Goal: Communication & Community: Share content

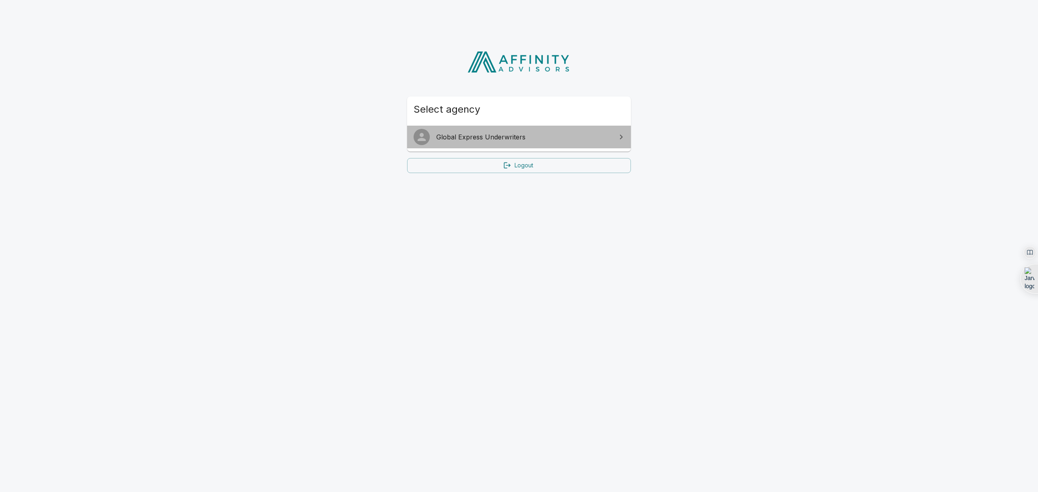
click at [471, 139] on span "Global Express Underwriters" at bounding box center [523, 137] width 175 height 10
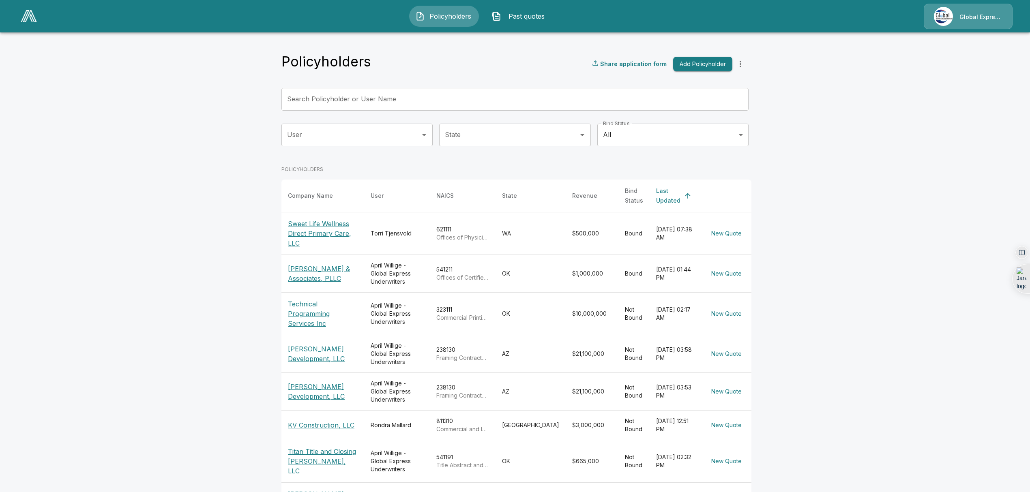
click at [464, 104] on input "Search Policyholder or User Name" at bounding box center [510, 99] width 458 height 23
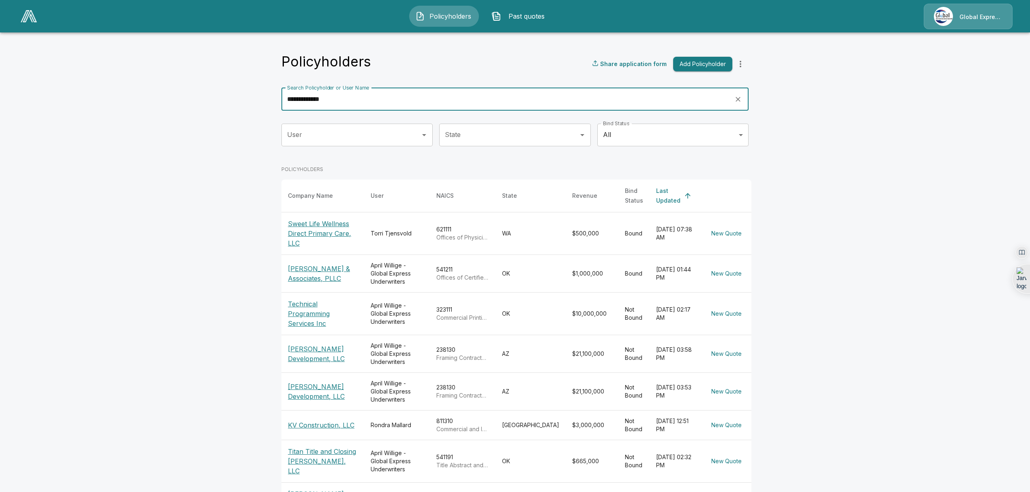
type input "**********"
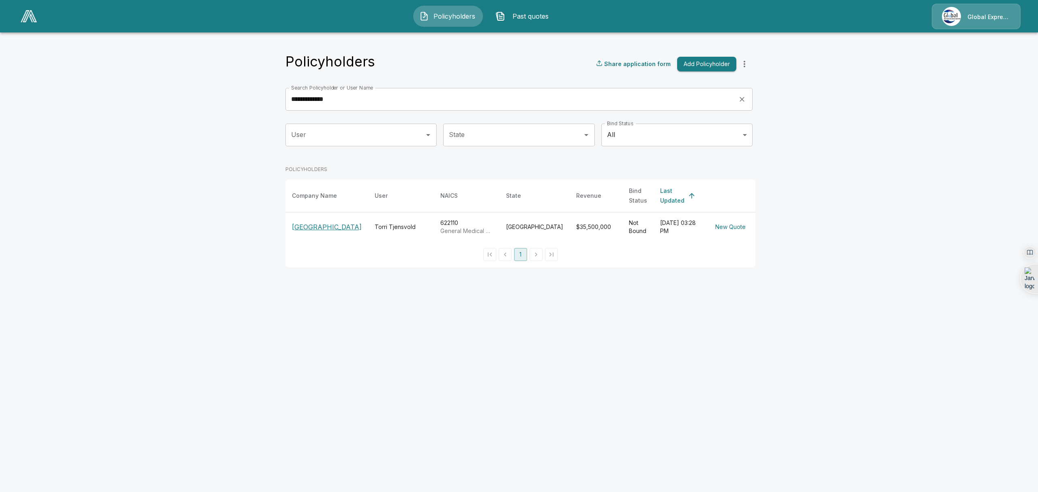
click at [302, 226] on p "[GEOGRAPHIC_DATA]" at bounding box center [327, 227] width 70 height 10
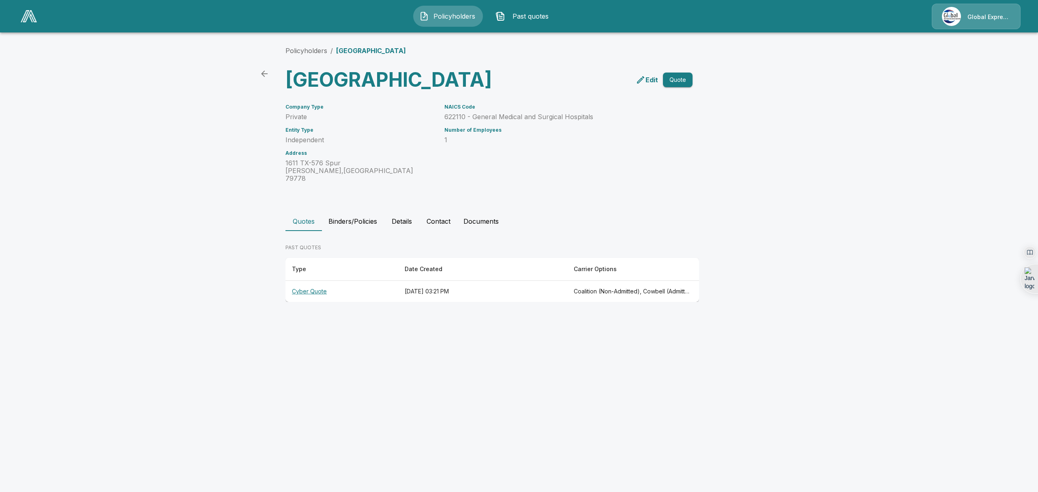
click at [307, 303] on th "Cyber Quote" at bounding box center [342, 291] width 113 height 21
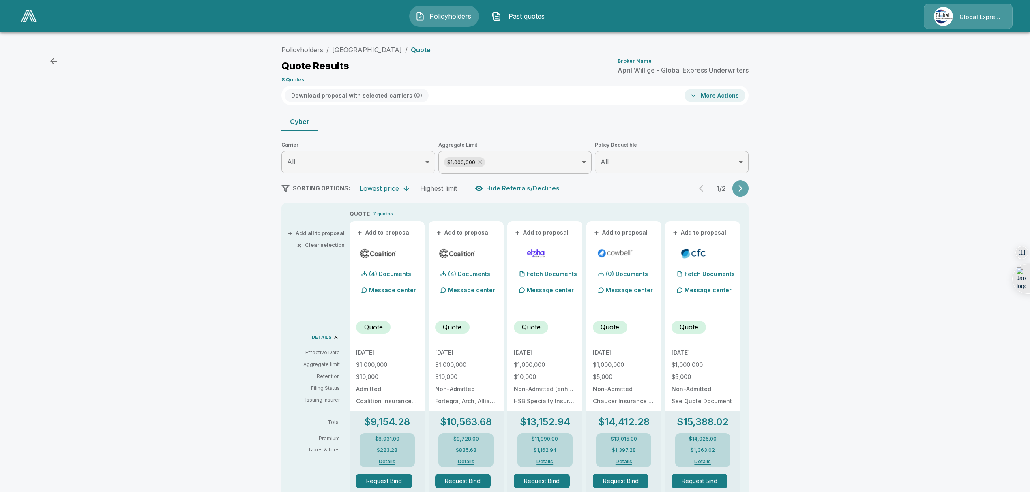
click at [743, 189] on icon "button" at bounding box center [741, 188] width 4 height 7
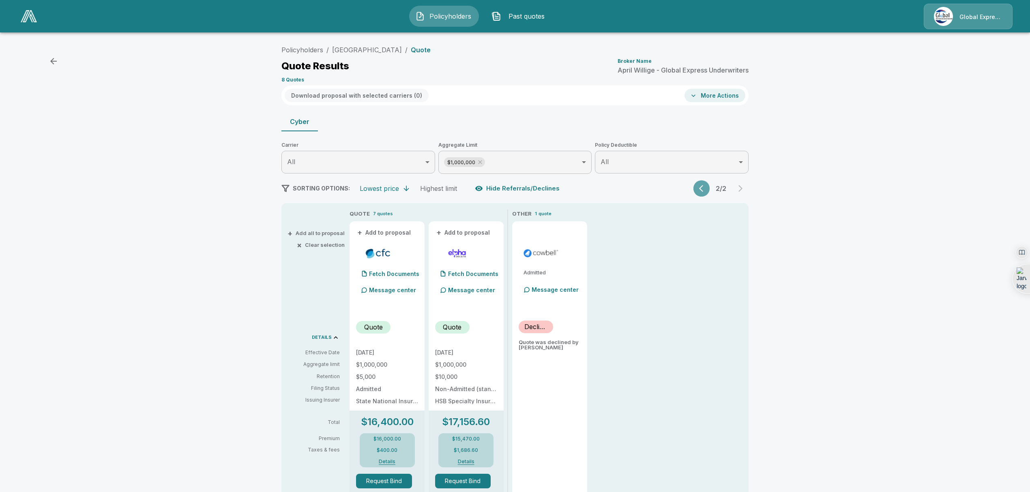
click at [703, 189] on icon "button" at bounding box center [701, 188] width 4 height 7
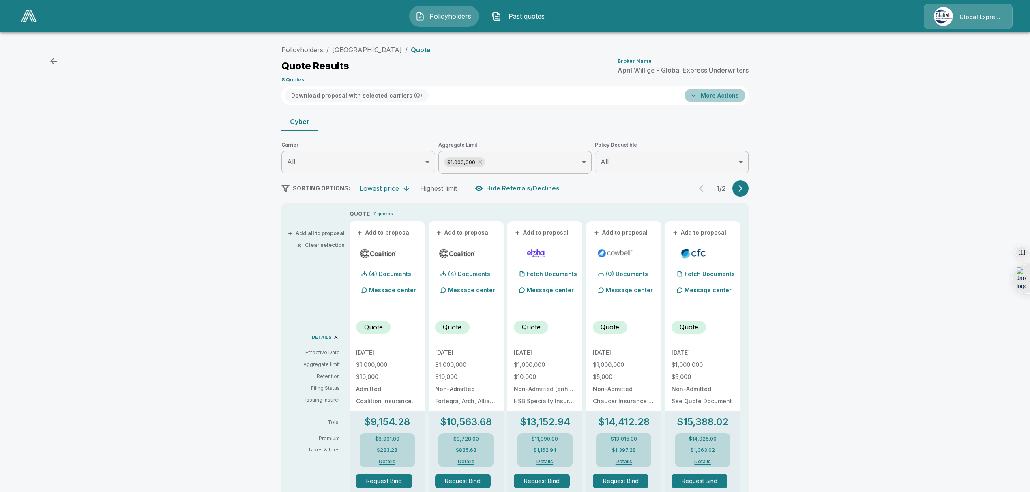
click at [733, 99] on button "More Actions" at bounding box center [715, 95] width 61 height 13
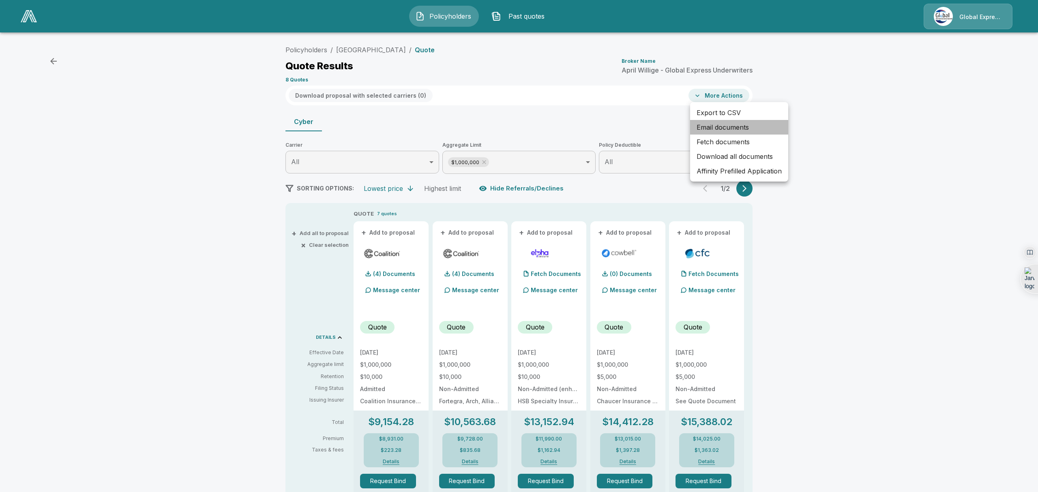
click at [704, 127] on li "Email documents" at bounding box center [739, 127] width 98 height 15
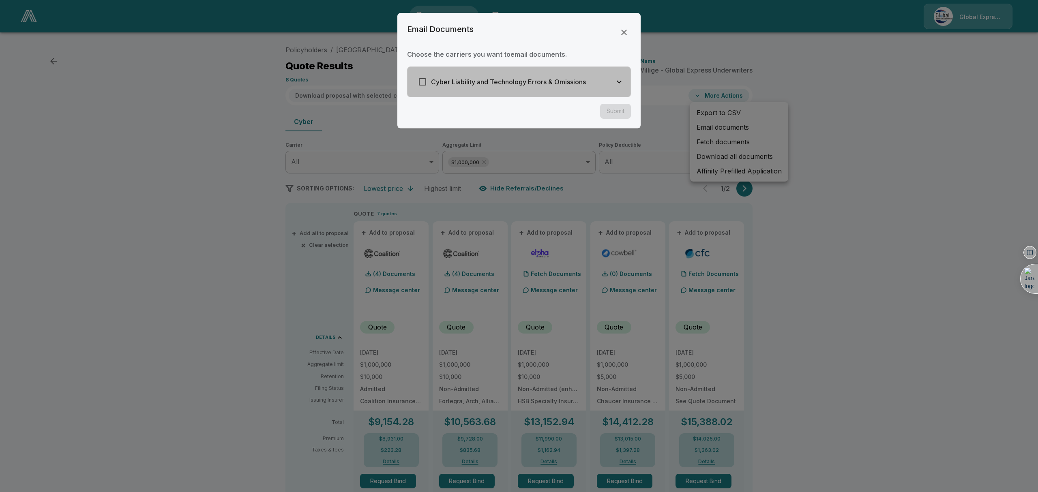
click at [576, 79] on h6 "Cyber Liability and Technology Errors & Omissions" at bounding box center [508, 81] width 155 height 11
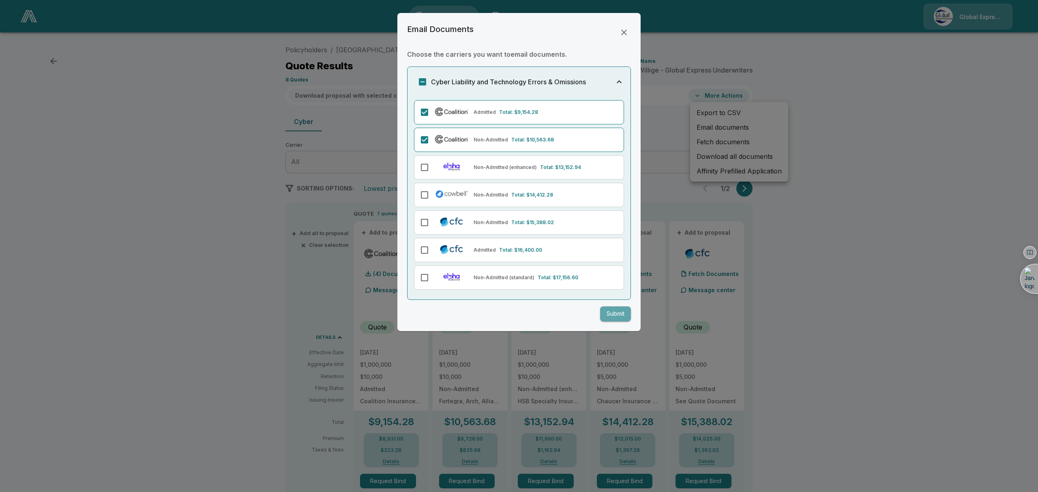
click at [622, 310] on button "Submit" at bounding box center [615, 314] width 31 height 15
